Goal: Check status: Check status

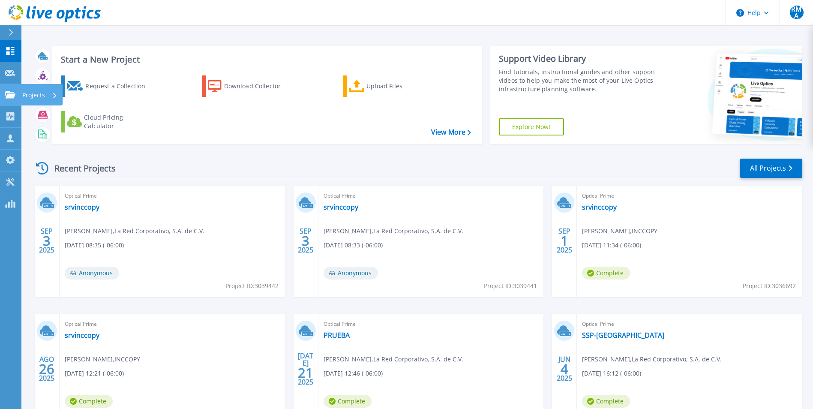
click at [35, 95] on p "Projects" at bounding box center [33, 95] width 23 height 22
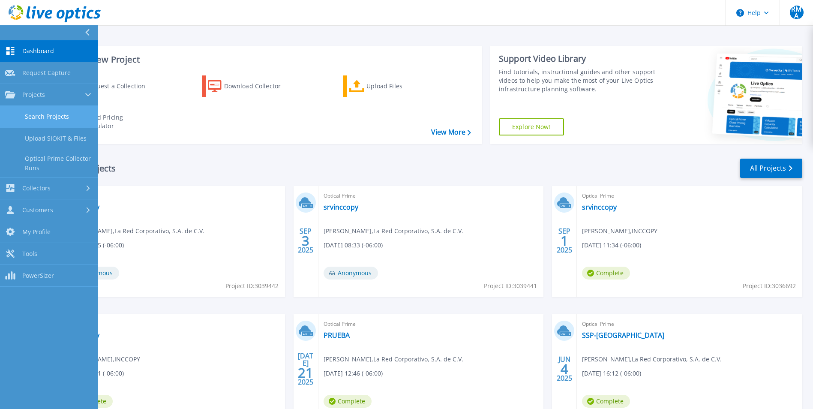
click at [61, 118] on link "Search Projects" at bounding box center [49, 117] width 98 height 22
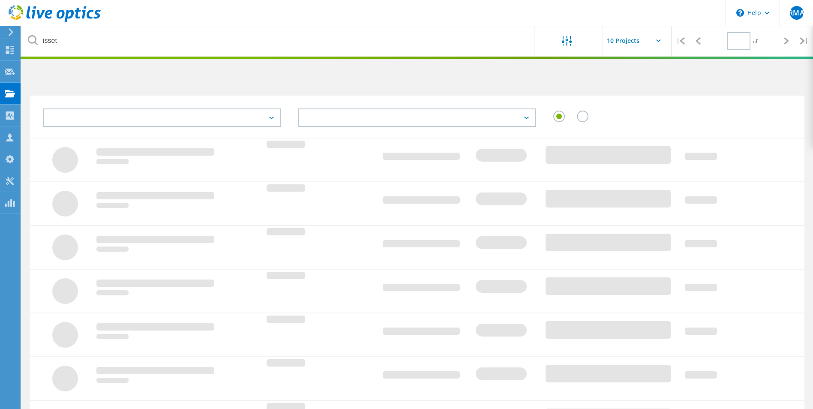
type input "1"
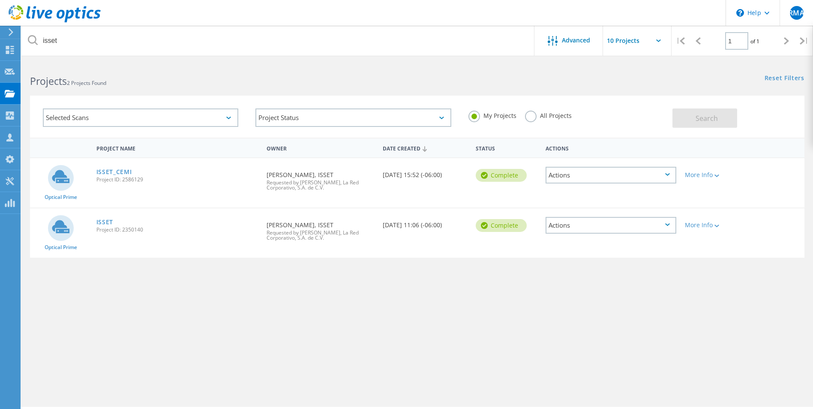
click at [108, 227] on span "Project ID: 2350140" at bounding box center [177, 229] width 162 height 5
click at [105, 222] on link "ISSET" at bounding box center [104, 222] width 17 height 6
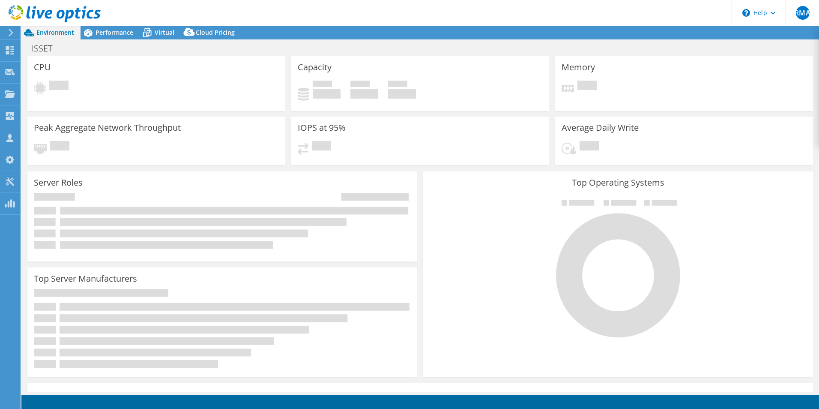
select select "USD"
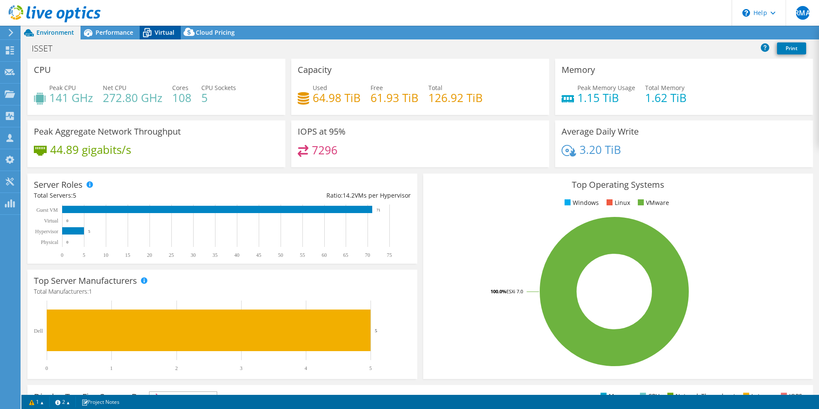
click at [159, 34] on span "Virtual" at bounding box center [165, 32] width 20 height 8
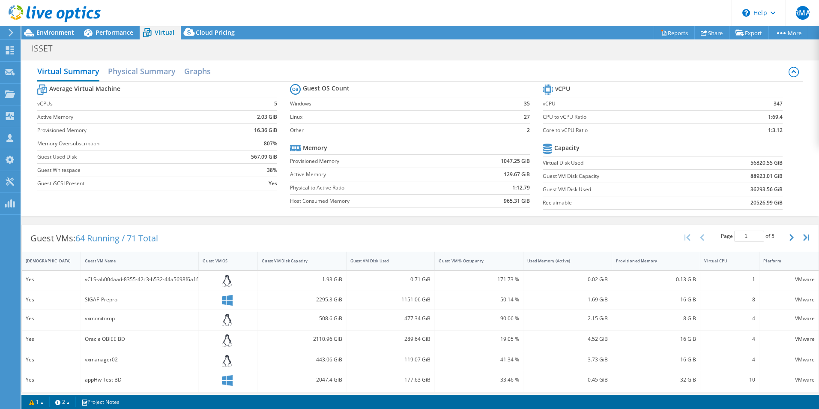
click at [68, 208] on div "Average Virtual Machine vCPUs 5 Active Memory 2.03 GiB Provisioned Memory 16.36…" at bounding box center [420, 148] width 766 height 132
click at [25, 27] on div at bounding box center [50, 14] width 101 height 29
click at [29, 31] on icon at bounding box center [29, 32] width 10 height 7
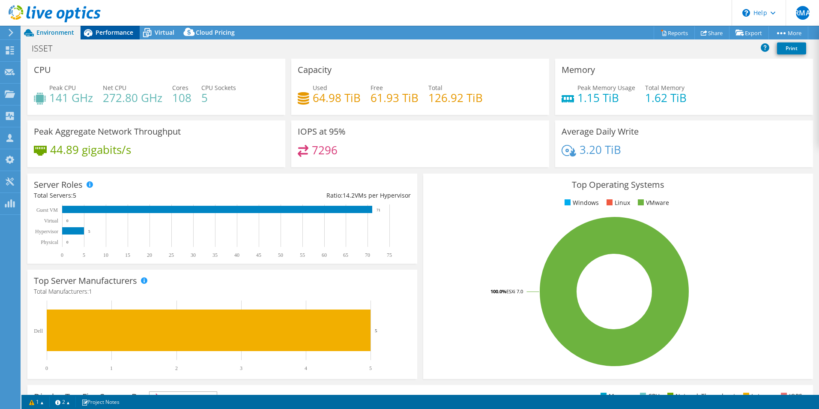
click at [118, 36] on span "Performance" at bounding box center [115, 32] width 38 height 8
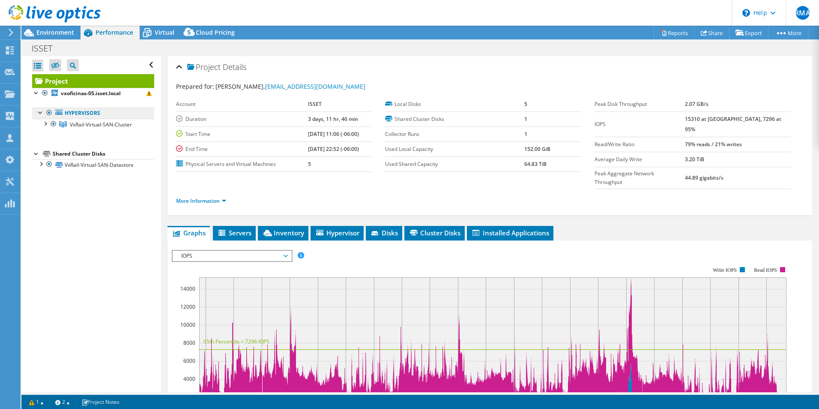
click at [91, 114] on link "Hypervisors" at bounding box center [93, 113] width 122 height 11
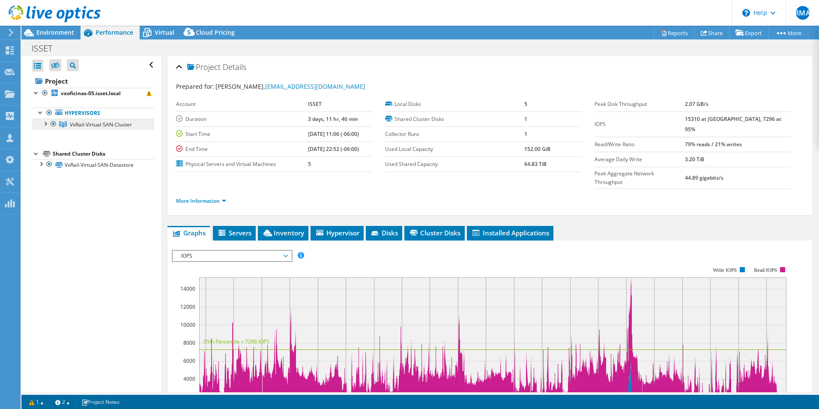
click at [93, 123] on span "VxRail-Virtual-SAN-Cluster" at bounding box center [101, 124] width 62 height 7
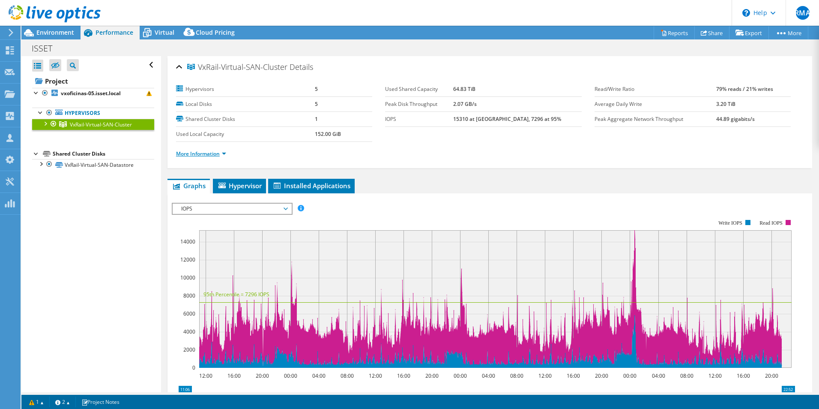
click at [200, 152] on link "More Information" at bounding box center [201, 153] width 50 height 7
